Goal: Task Accomplishment & Management: Use online tool/utility

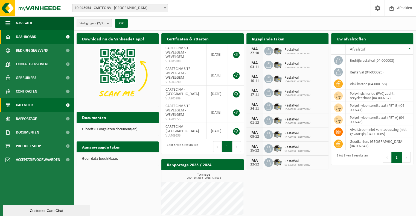
click at [22, 104] on span "Kalender" at bounding box center [24, 105] width 17 height 14
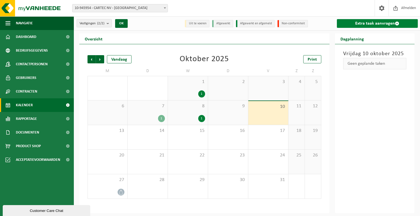
click at [365, 23] on link "Extra taak aanvragen" at bounding box center [377, 23] width 81 height 9
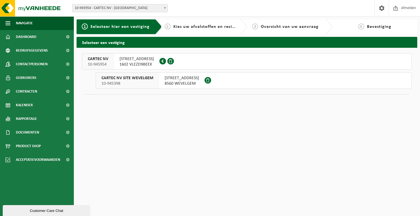
click at [127, 58] on span "LENNIKSEBAAN 1120" at bounding box center [136, 58] width 34 height 5
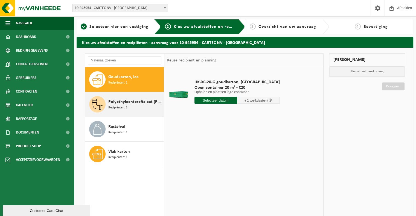
click at [129, 108] on div "Polyethyleentereftalaat (PET-G) Recipiënten: 2" at bounding box center [135, 104] width 54 height 16
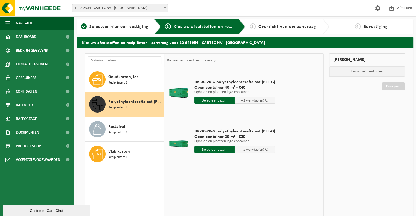
click at [219, 152] on input "text" at bounding box center [214, 149] width 40 height 7
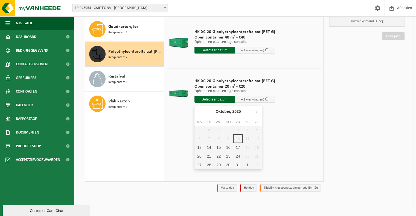
scroll to position [50, 0]
click at [202, 147] on div "13" at bounding box center [199, 147] width 10 height 9
type input "Van 2025-10-13"
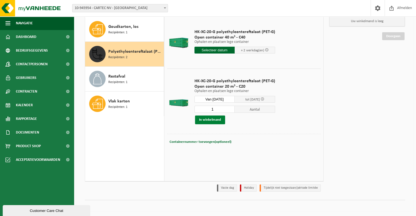
click at [209, 116] on button "In winkelmand" at bounding box center [210, 120] width 30 height 9
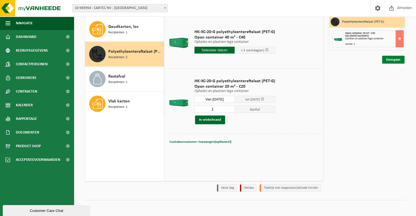
click at [399, 62] on link "Doorgaan" at bounding box center [393, 60] width 22 height 8
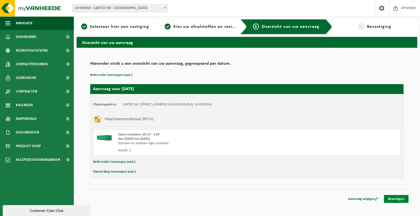
click at [390, 201] on link "Bevestigen" at bounding box center [396, 199] width 25 height 8
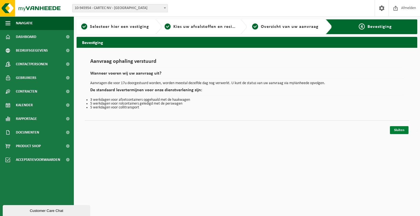
click at [394, 130] on link "Sluiten" at bounding box center [399, 130] width 19 height 8
